Goal: Contribute content

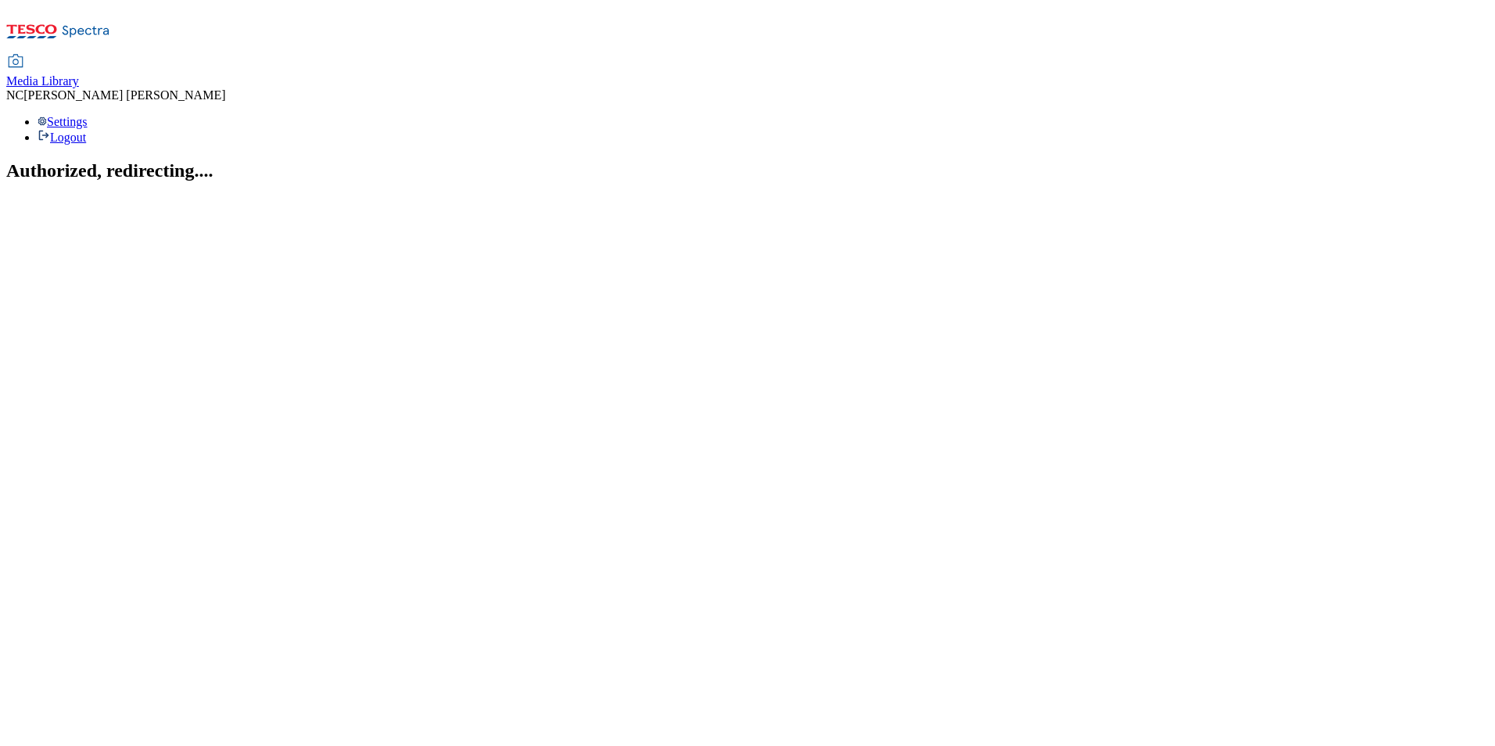
click at [79, 74] on div "Media Library" at bounding box center [42, 81] width 73 height 14
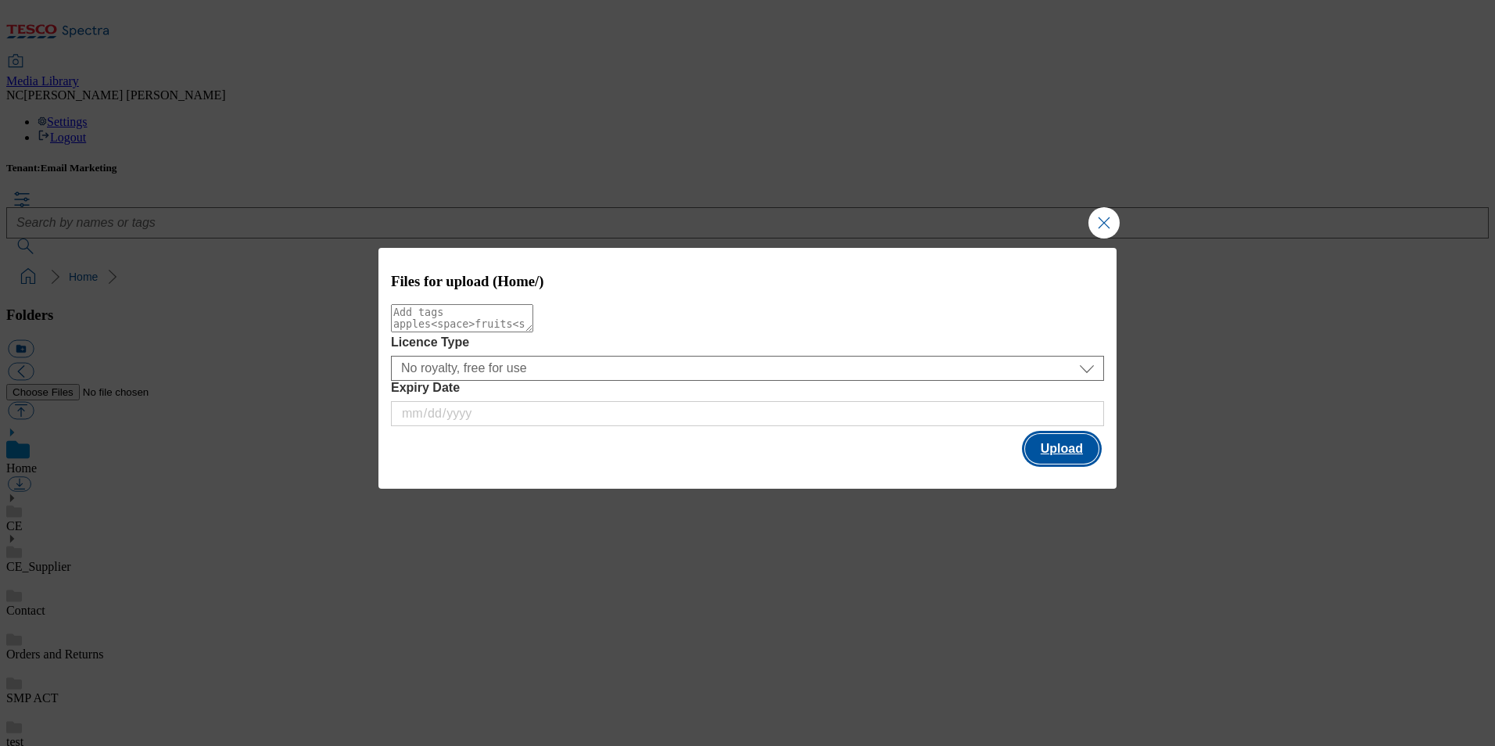
click at [1043, 460] on button "Upload" at bounding box center [1062, 449] width 74 height 30
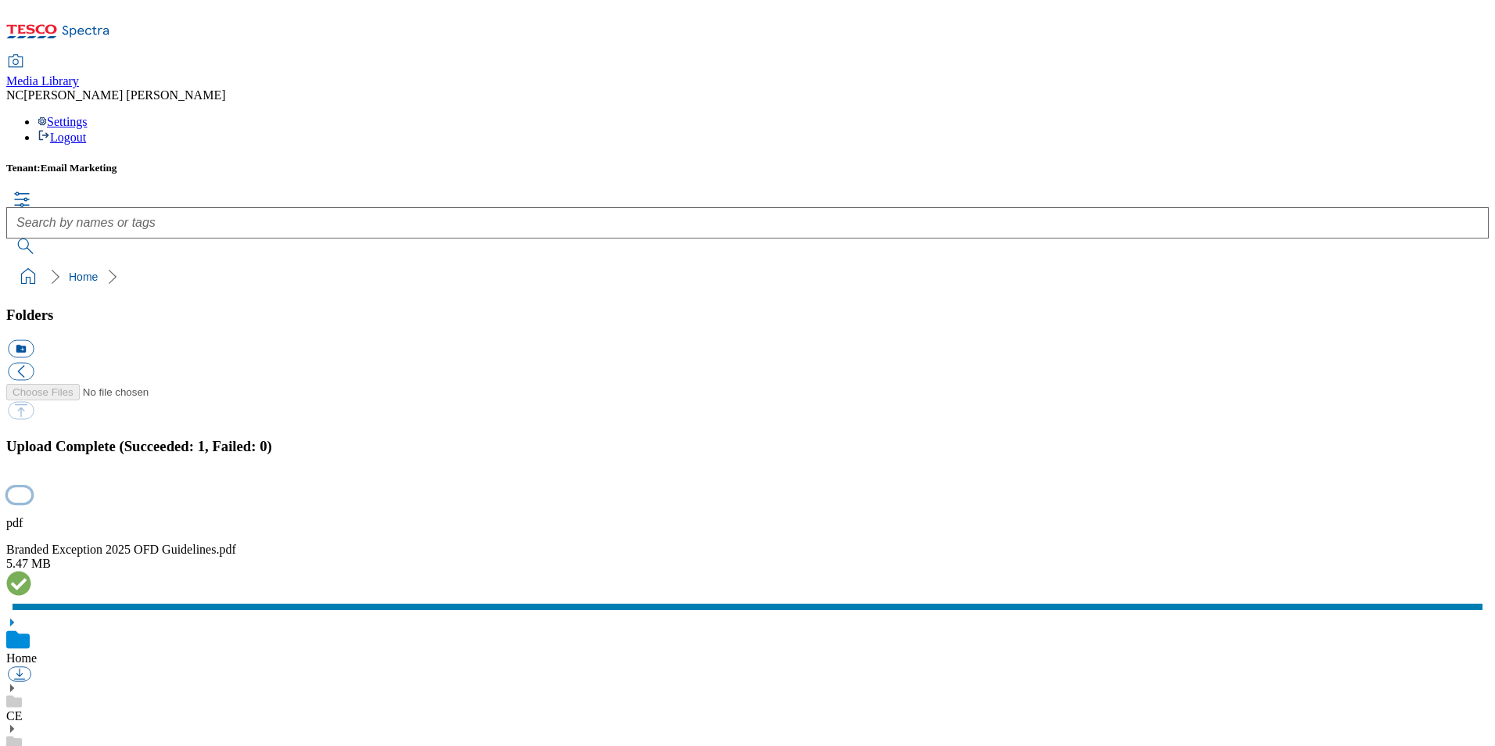
click at [31, 488] on button "button" at bounding box center [19, 495] width 23 height 15
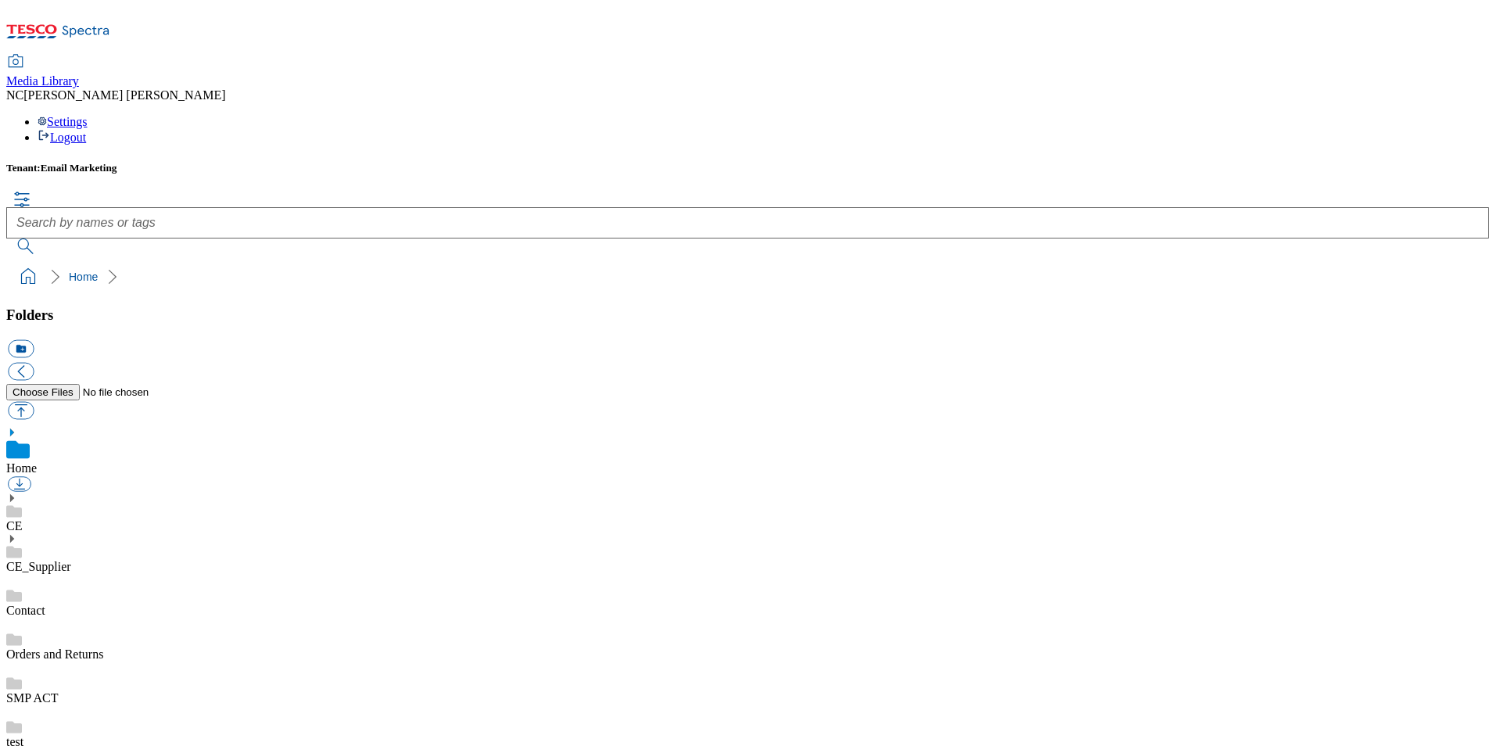
scroll to position [0, 0]
click at [37, 461] on link "Home" at bounding box center [21, 467] width 31 height 13
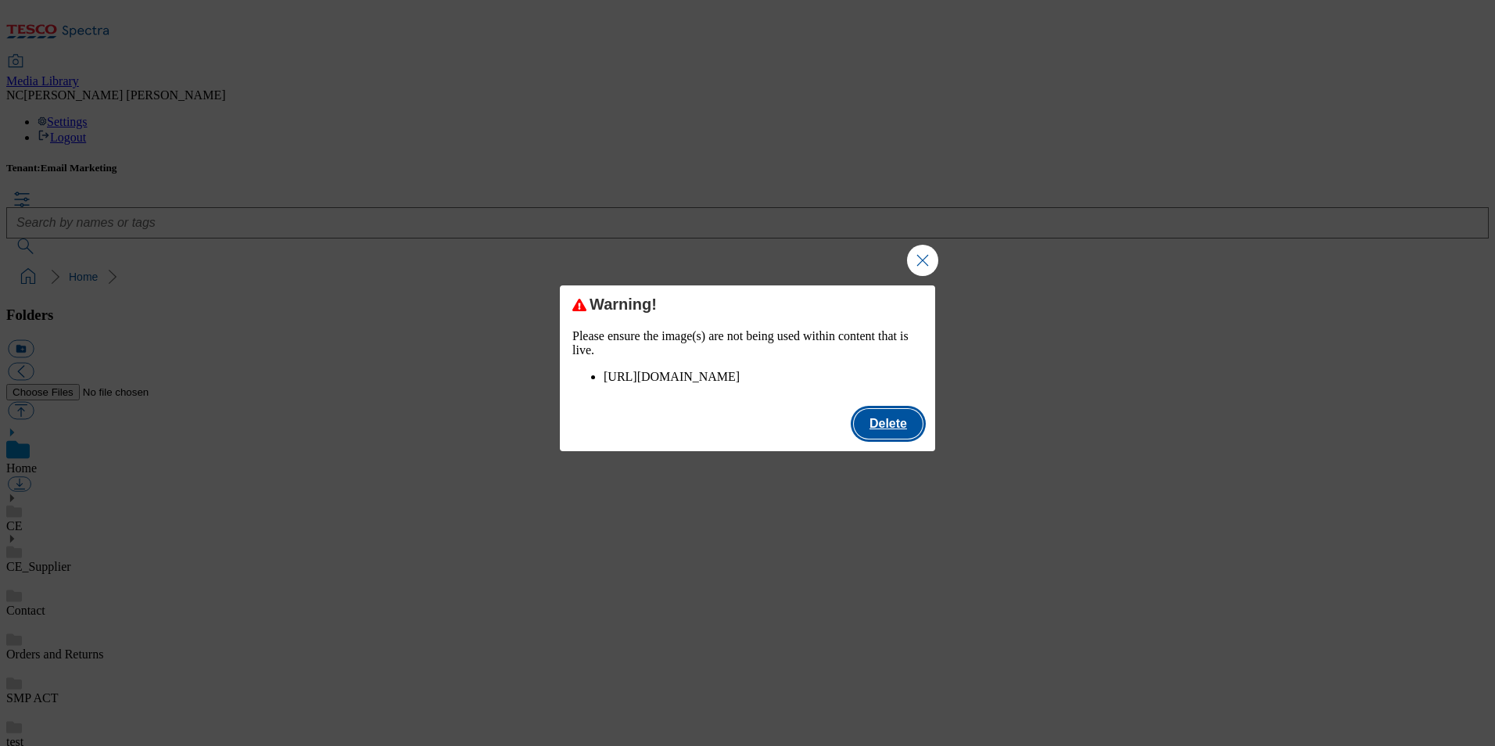
click at [873, 439] on button "Delete" at bounding box center [888, 424] width 69 height 30
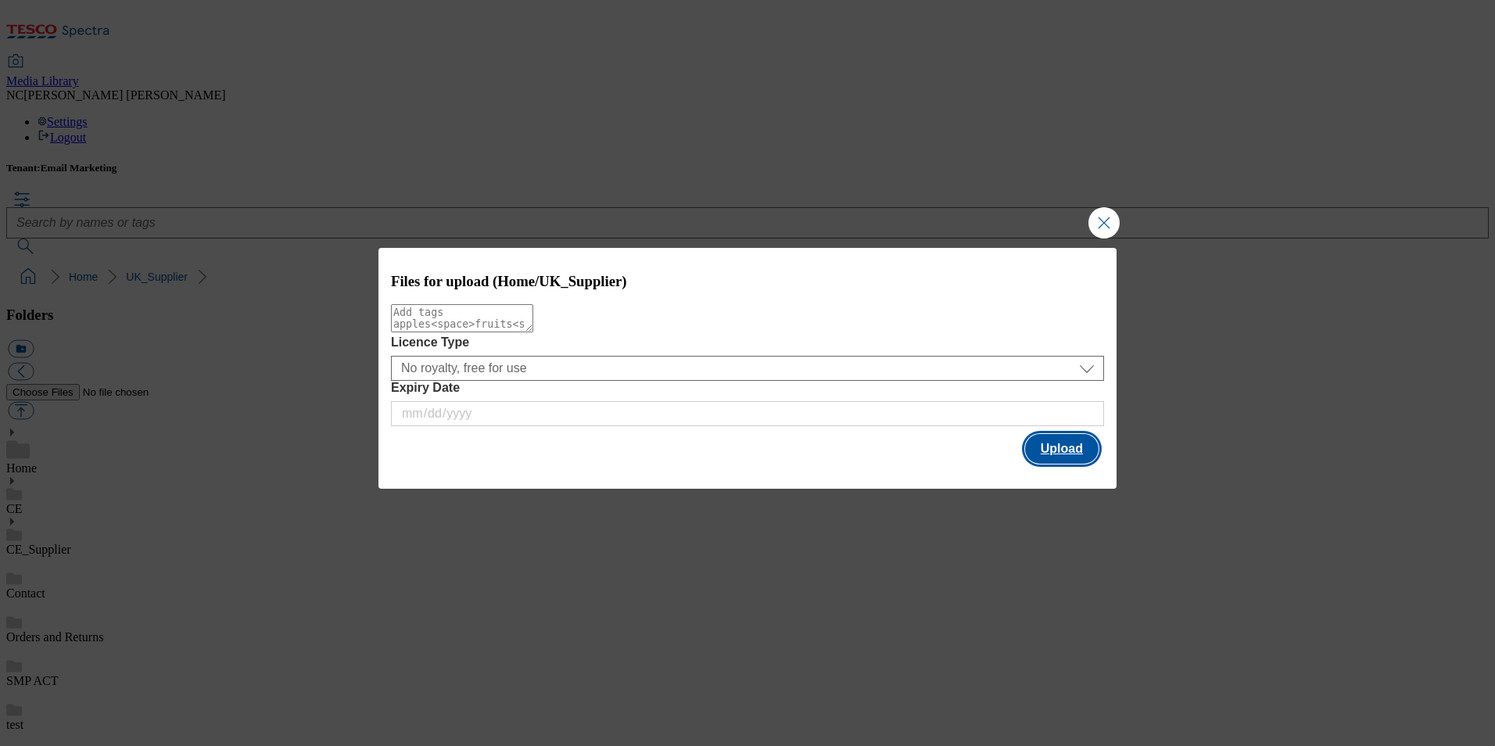
click at [1048, 450] on button "Upload" at bounding box center [1062, 449] width 74 height 30
